Goal: Find specific page/section: Find specific page/section

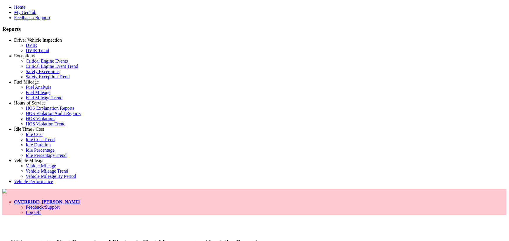
click at [21, 106] on link "Hours of Service" at bounding box center [29, 103] width 31 height 5
click at [37, 111] on link "HOS Explanation Reports" at bounding box center [50, 108] width 49 height 5
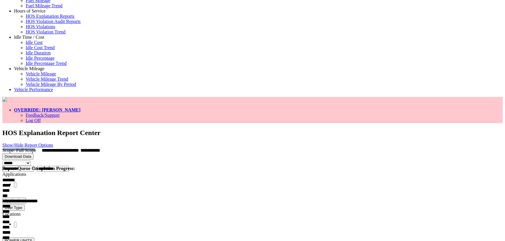
scroll to position [26, 0]
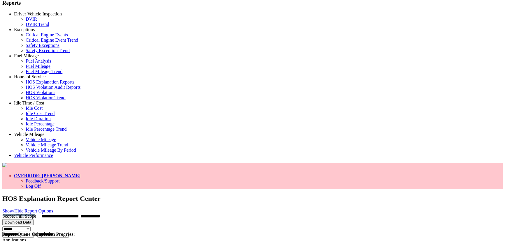
drag, startPoint x: 109, startPoint y: 15, endPoint x: 152, endPoint y: 17, distance: 42.9
click at [53, 209] on link "Show/Hide Report Options" at bounding box center [27, 211] width 51 height 5
